Goal: Task Accomplishment & Management: Manage account settings

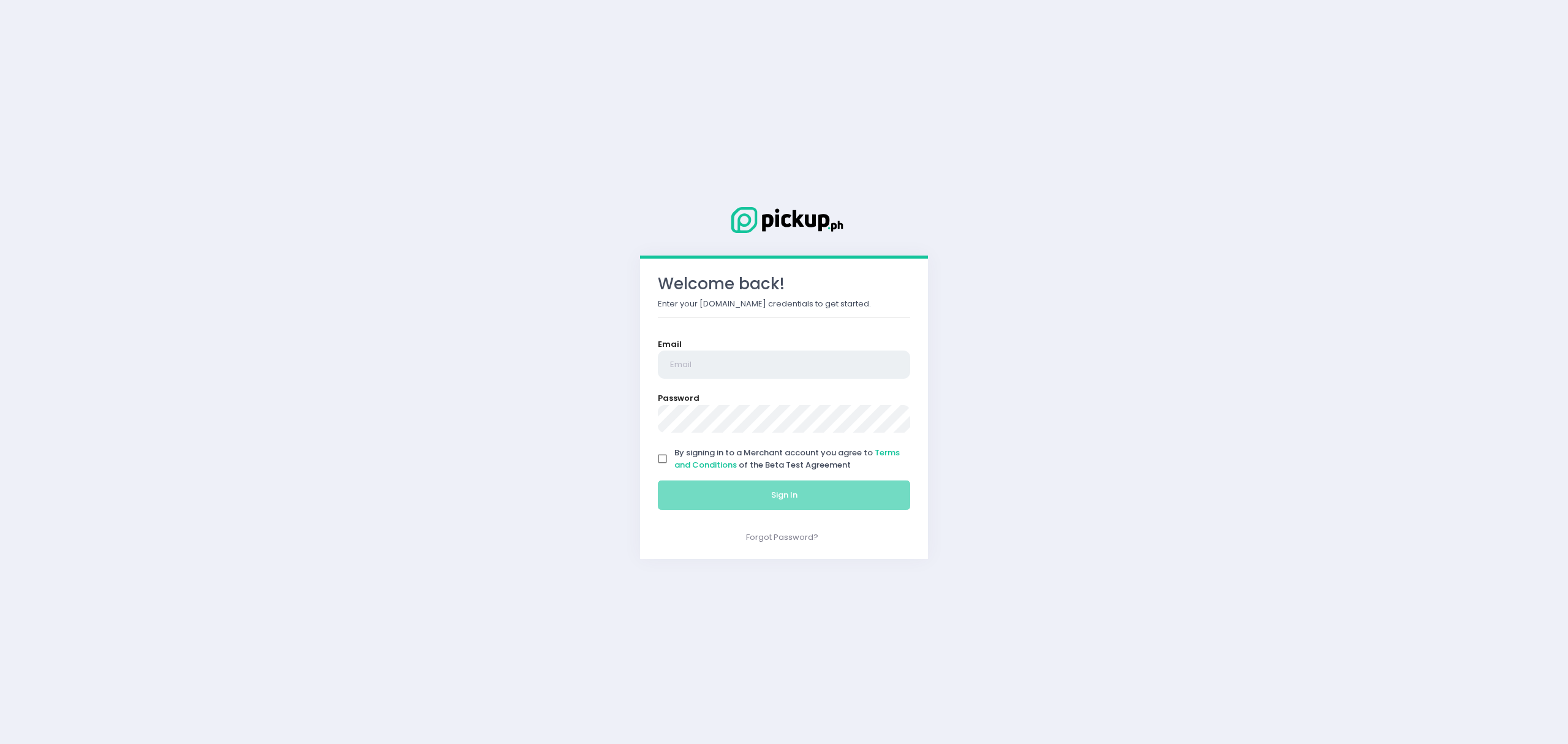
type input "[EMAIL_ADDRESS][DOMAIN_NAME]"
click at [669, 454] on input "By signing in to a Merchant account you agree to Terms and Conditions of the Be…" at bounding box center [663, 459] width 23 height 23
checkbox input "true"
click at [675, 489] on button "Sign In" at bounding box center [784, 495] width 253 height 29
